Goal: Transaction & Acquisition: Subscribe to service/newsletter

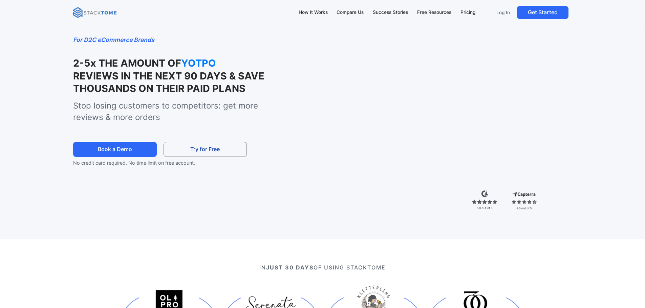
scroll to position [34, 0]
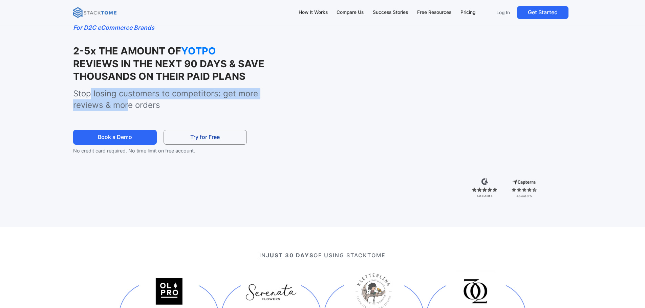
drag, startPoint x: 137, startPoint y: 101, endPoint x: 196, endPoint y: 113, distance: 59.5
click at [196, 111] on p "Stop losing customers to competitors: get more reviews & more orders" at bounding box center [180, 99] width 214 height 23
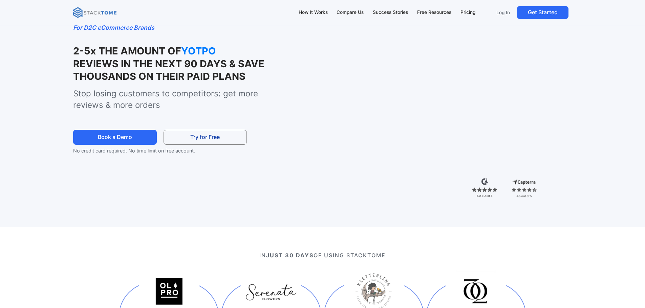
click at [216, 110] on p "Stop losing customers to competitors: get more reviews & more orders" at bounding box center [180, 99] width 214 height 23
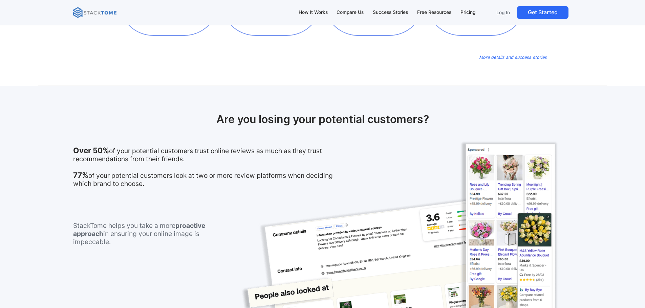
scroll to position [0, 0]
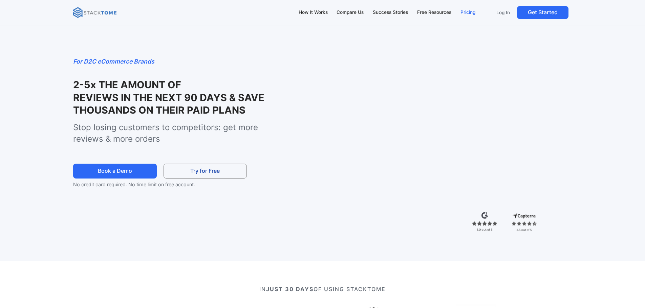
click at [463, 13] on div "Pricing" at bounding box center [467, 12] width 15 height 7
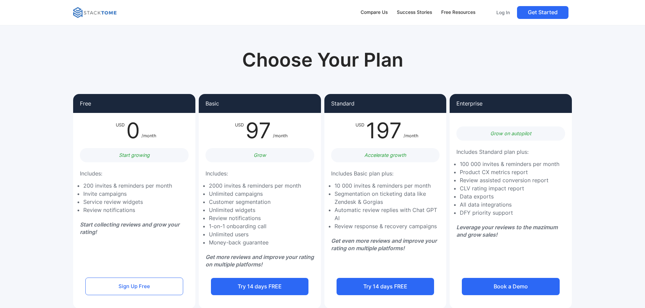
click at [565, 184] on div "Enterprise Grow on autopilot Includes Standard plan plus: 100 000 invites & rem…" at bounding box center [511, 201] width 122 height 215
